Goal: Task Accomplishment & Management: Use online tool/utility

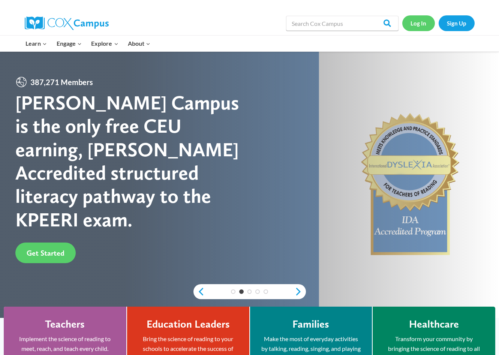
click at [426, 19] on link "Log In" at bounding box center [418, 22] width 33 height 15
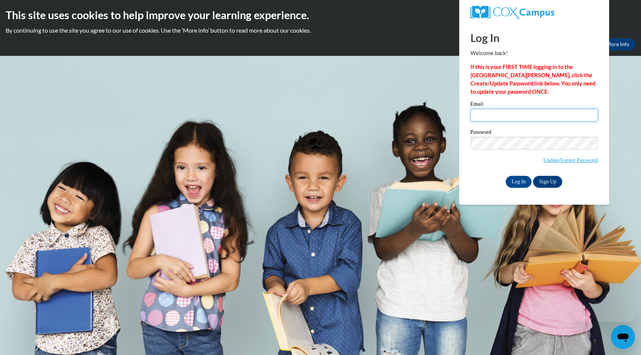
click at [475, 112] on input "Email" at bounding box center [533, 115] width 127 height 13
type input "awinfrey@kippmetroatlanta.org"
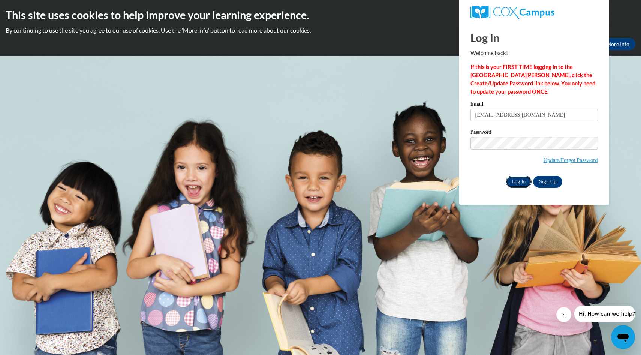
click at [518, 176] on input "Log In" at bounding box center [518, 182] width 26 height 12
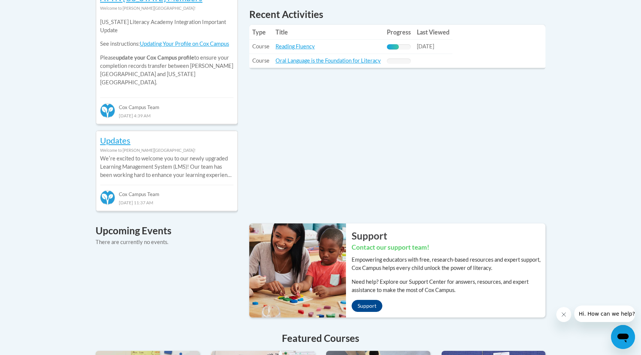
scroll to position [363, 0]
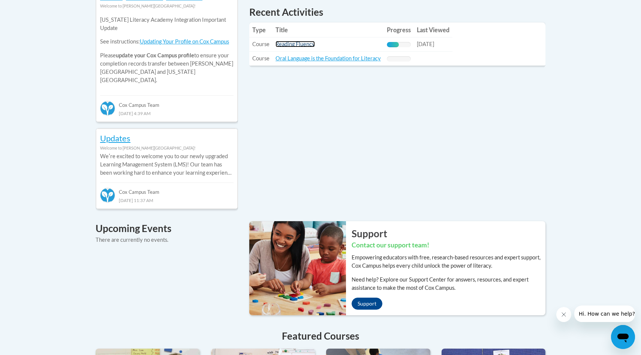
click at [288, 45] on link "Reading Fluency" at bounding box center [294, 44] width 39 height 6
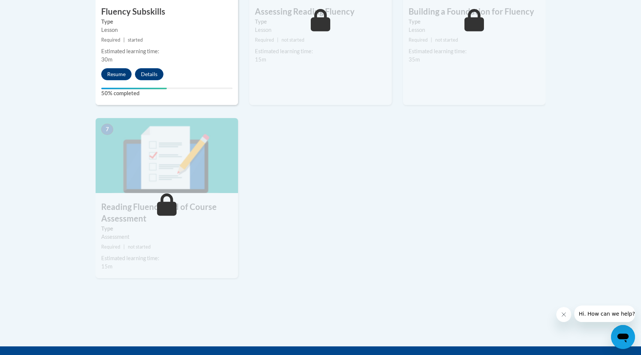
scroll to position [546, 0]
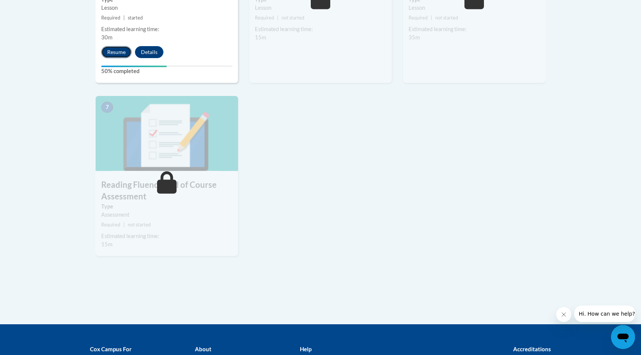
click at [114, 55] on button "Resume" at bounding box center [116, 52] width 30 height 12
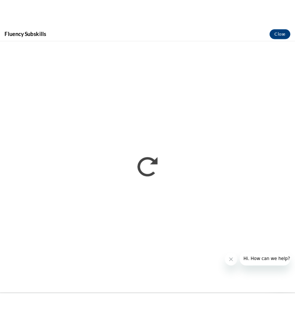
scroll to position [555, 0]
